Goal: Task Accomplishment & Management: Complete application form

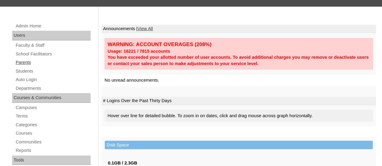
scroll to position [60, 0]
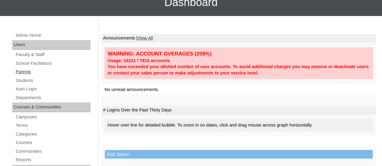
click at [24, 73] on link "Parents" at bounding box center [52, 72] width 75 height 8
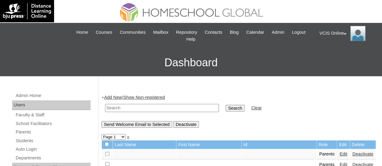
click at [118, 99] on link "Add New" at bounding box center [113, 97] width 18 height 5
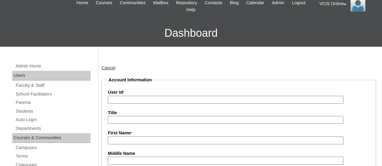
scroll to position [30, 0]
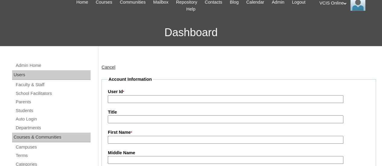
click at [133, 97] on input "User Id *" at bounding box center [225, 99] width 235 height 8
paste input "VCIS011-4C-PA2025"
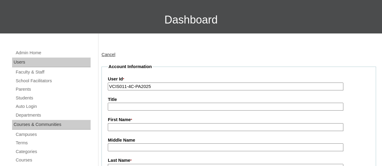
scroll to position [60, 0]
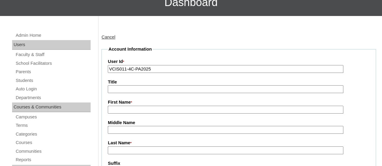
type input "VCIS011-4C-PA2025"
click at [137, 113] on input "First Name *" at bounding box center [225, 110] width 235 height 8
paste input "Diana Abigail Diestro-aquino"
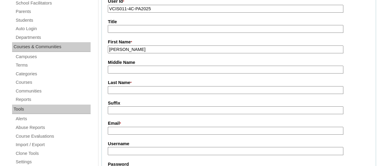
drag, startPoint x: 142, startPoint y: 49, endPoint x: 162, endPoint y: 49, distance: 19.9
click at [162, 49] on input "Diana Abigail Diestro-aquino" at bounding box center [225, 50] width 235 height 8
click at [174, 52] on input "Diana Abigail Diestro-aquino" at bounding box center [225, 50] width 235 height 8
drag, startPoint x: 170, startPoint y: 50, endPoint x: 140, endPoint y: 49, distance: 30.5
click at [140, 49] on input "Diana Abigail Diestro-aquino" at bounding box center [225, 50] width 235 height 8
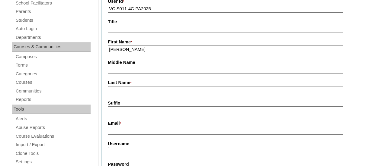
type input "Diana Abigail Diestro-aquino"
click at [132, 91] on input "Last Name *" at bounding box center [225, 90] width 235 height 8
paste input "Diestro-aquino"
type input "Diestro-aquino"
drag, startPoint x: 176, startPoint y: 48, endPoint x: 140, endPoint y: 48, distance: 35.9
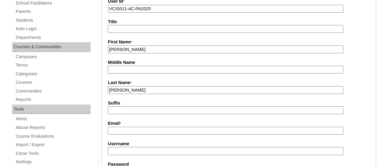
click at [140, 48] on input "Diana Abigail Diestro-aquino" at bounding box center [225, 50] width 235 height 8
type input "Diana Abigail"
click at [161, 86] on label "Last Name *" at bounding box center [239, 83] width 262 height 7
click at [161, 86] on input "Diestro-aquino" at bounding box center [225, 90] width 235 height 8
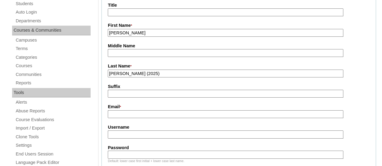
scroll to position [151, 0]
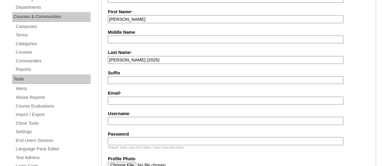
type input "Diestro-aquino (2025)"
click at [142, 101] on input "Email *" at bounding box center [225, 101] width 235 height 8
paste input "bingmdiestro@gmail.com"
type input "bingmdiestro@gmail.com"
click at [140, 124] on input "Username" at bounding box center [225, 121] width 235 height 8
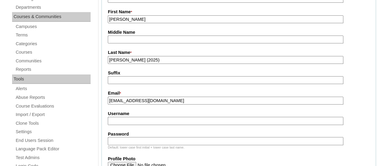
paste input "daquino2025"
type input "daquino2025"
click at [135, 142] on input "Password" at bounding box center [225, 141] width 235 height 8
paste input "DaDzLp"
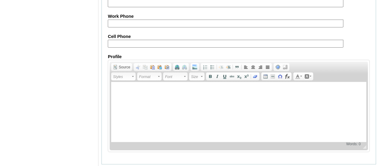
scroll to position [653, 0]
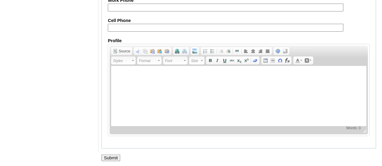
type input "DaDzLp"
click at [119, 155] on input "Submit" at bounding box center [110, 158] width 19 height 7
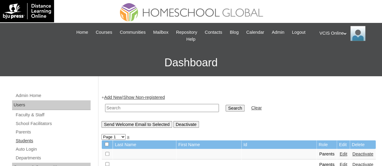
click at [23, 140] on link "Students" at bounding box center [52, 141] width 75 height 8
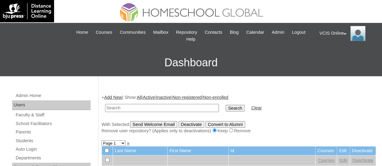
click at [119, 97] on link "Add New" at bounding box center [113, 97] width 18 height 5
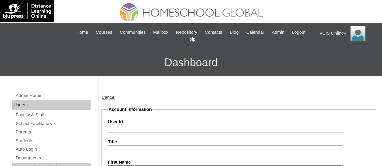
click at [131, 130] on input "User Id" at bounding box center [225, 129] width 235 height 8
paste input "VCIS013-4C-SA2025"
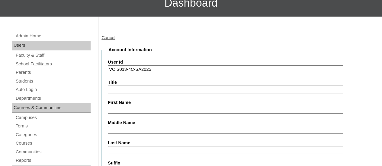
scroll to position [60, 0]
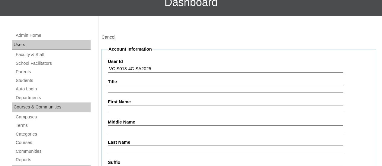
type input "VCIS013-4C-SA2025"
click at [134, 105] on input "First Name" at bounding box center [225, 109] width 235 height 8
paste input "Liv Amara"
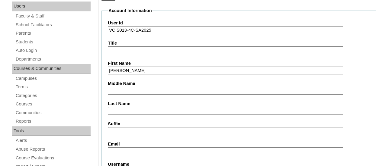
scroll to position [121, 0]
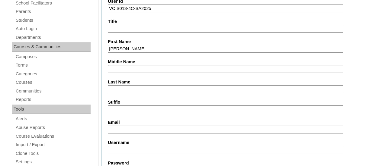
type input "Liv Amara"
click at [139, 70] on input "Middle Name" at bounding box center [225, 69] width 235 height 8
paste input "Diestro"
type input "Diestro"
click at [124, 112] on input "Suffix" at bounding box center [225, 110] width 235 height 8
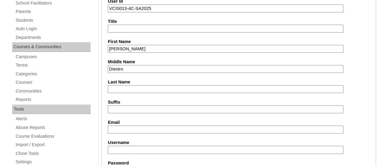
paste input "Aquino"
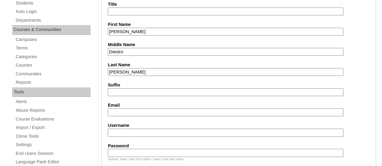
scroll to position [151, 0]
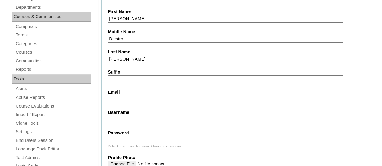
type input "Aquino"
click at [128, 97] on input "Email" at bounding box center [225, 100] width 235 height 8
paste input "bingmdiestro@gmail.com"
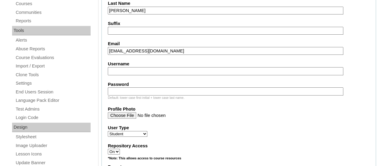
scroll to position [241, 0]
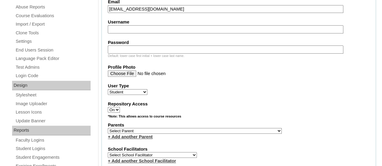
type input "bingmdiestro@gmail.com"
click at [136, 35] on fieldset "Account Information User Id VCIS013-4C-SA2025 Title First Name Liv Amara Middle…" at bounding box center [238, 109] width 274 height 488
click at [138, 33] on input "Username" at bounding box center [225, 29] width 235 height 8
click at [84, 52] on link "End Users Session" at bounding box center [52, 50] width 75 height 8
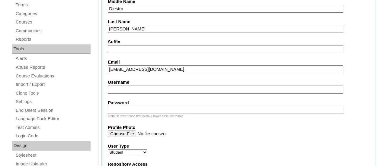
scroll to position [181, 0]
type input "liv.aquino2025"
click at [130, 110] on input "Password" at bounding box center [225, 110] width 235 height 8
paste input "LAvDsN"
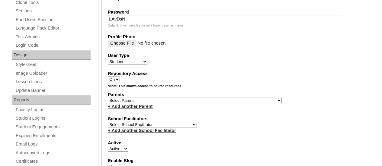
scroll to position [302, 0]
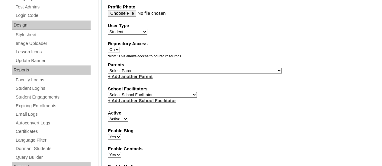
type input "LAvDsN"
click at [135, 72] on select "Select Parent , , , , , , , , , , , , , , , , , , , , , , , , , , , , , , , , ,…" at bounding box center [195, 71] width 174 height 6
select select "43316"
click at [108, 68] on select "Select Parent , , , , , , , , , , , , , , , , , , , , , , , , , , , , , , , , ,…" at bounding box center [195, 71] width 174 height 6
click at [138, 92] on select "Select School Facilitator Norman Añain Ruffa Abadijas Mary Abella Gloryfe Abion…" at bounding box center [152, 95] width 89 height 6
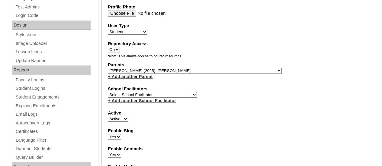
select select "42304"
click at [108, 92] on select "Select School Facilitator Norman Añain Ruffa Abadijas Mary Abella Gloryfe Abion…" at bounding box center [152, 95] width 89 height 6
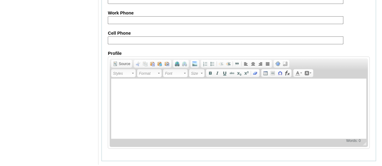
scroll to position [754, 0]
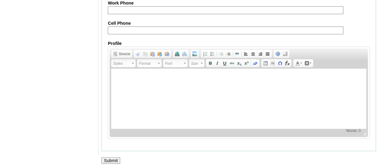
click at [110, 158] on input "Submit" at bounding box center [110, 161] width 19 height 7
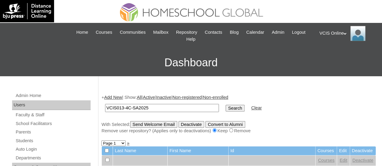
type input "VCIS013-4C-SA2025"
click at [225, 108] on input "Search" at bounding box center [234, 108] width 19 height 7
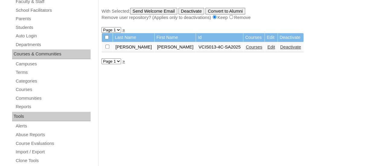
scroll to position [121, 0]
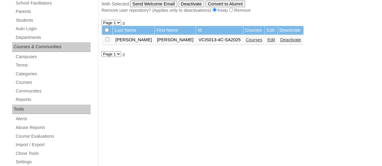
click at [246, 39] on link "Courses" at bounding box center [254, 39] width 17 height 5
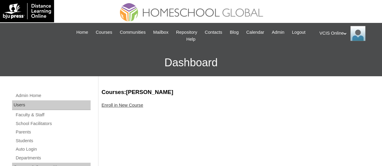
click at [139, 107] on link "Enroll in New Course" at bounding box center [122, 105] width 42 height 5
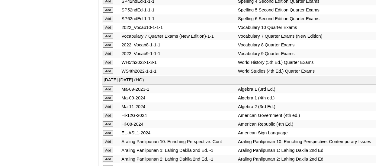
scroll to position [1147, 0]
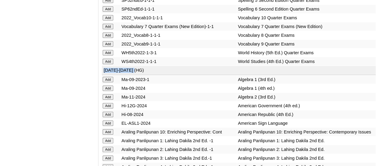
copy td "[DATE]-[DATE] (HG)"
drag, startPoint x: 141, startPoint y: 104, endPoint x: 103, endPoint y: 104, distance: 37.4
click at [103, 75] on td "[DATE]-[DATE] (HG)" at bounding box center [239, 70] width 274 height 9
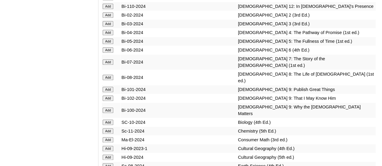
scroll to position [1479, 0]
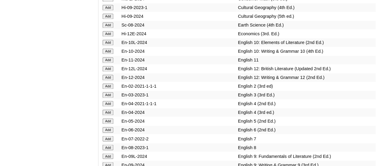
scroll to position [1630, 0]
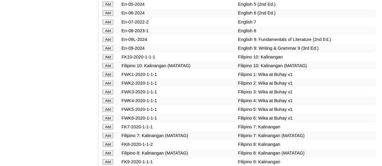
scroll to position [1720, 0]
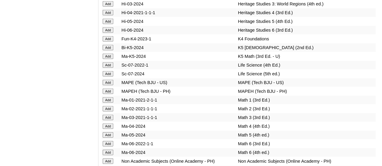
scroll to position [2022, 0]
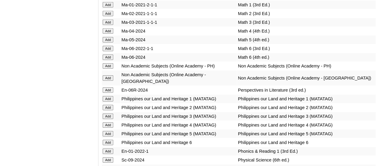
scroll to position [2142, 0]
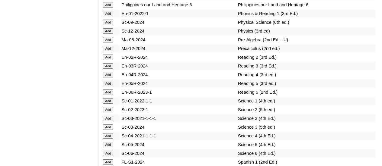
scroll to position [2263, 0]
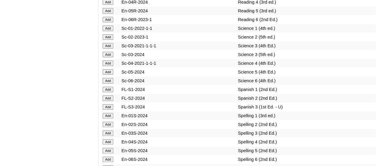
scroll to position [2324, 0]
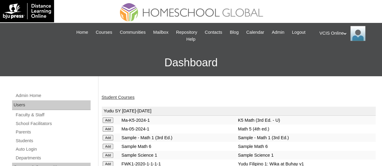
click at [125, 98] on link "Student Courses" at bounding box center [117, 97] width 33 height 5
